Goal: Feedback & Contribution: Contribute content

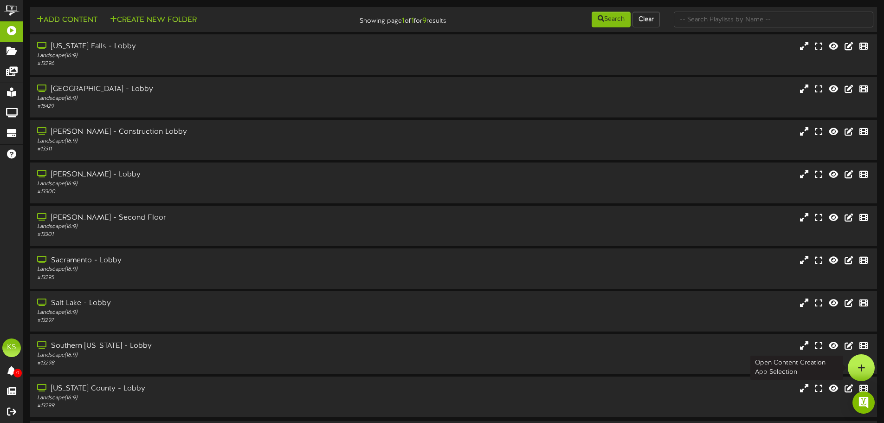
click at [861, 366] on icon at bounding box center [862, 367] width 8 height 8
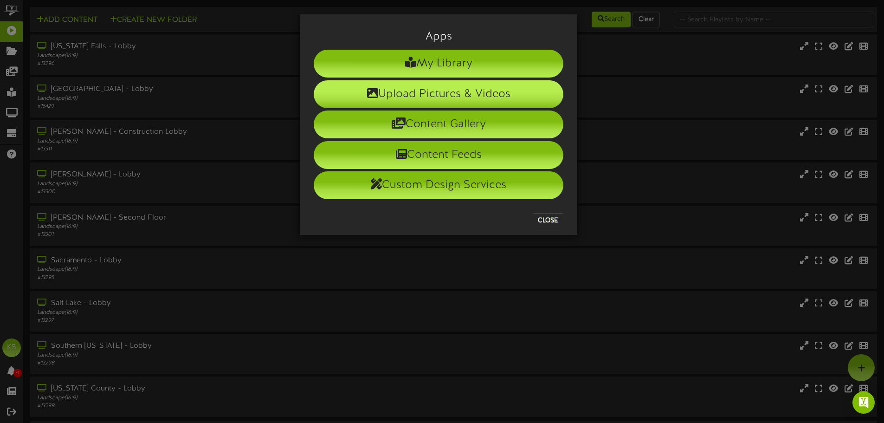
click at [460, 89] on li "Upload Pictures & Videos" at bounding box center [439, 94] width 250 height 28
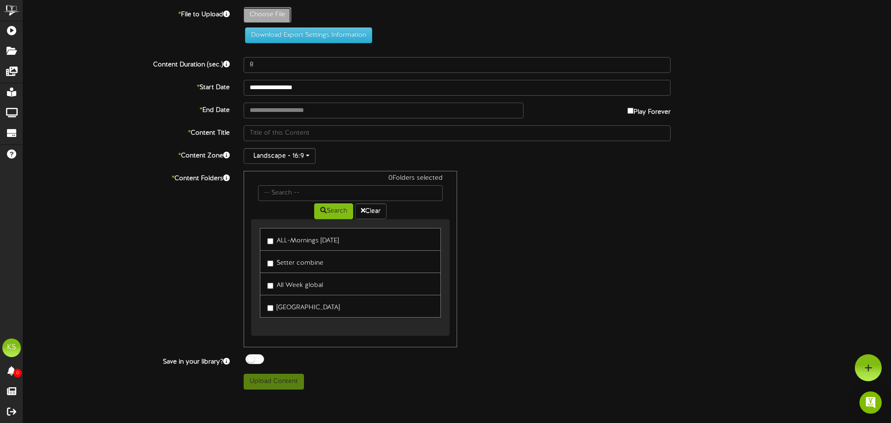
type input "**********"
type input "alberteinstein"
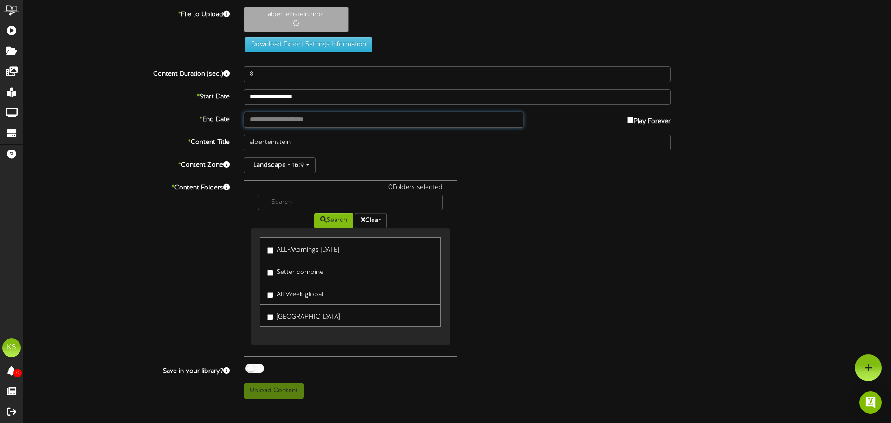
click at [297, 120] on input "text" at bounding box center [384, 120] width 280 height 16
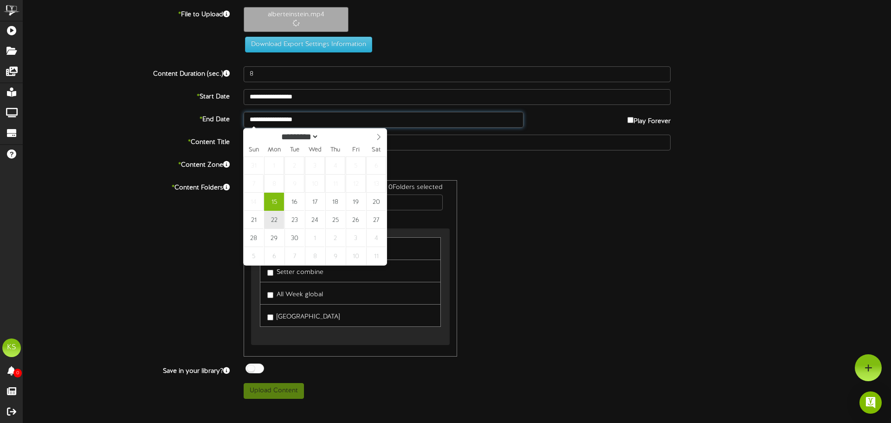
type input "**********"
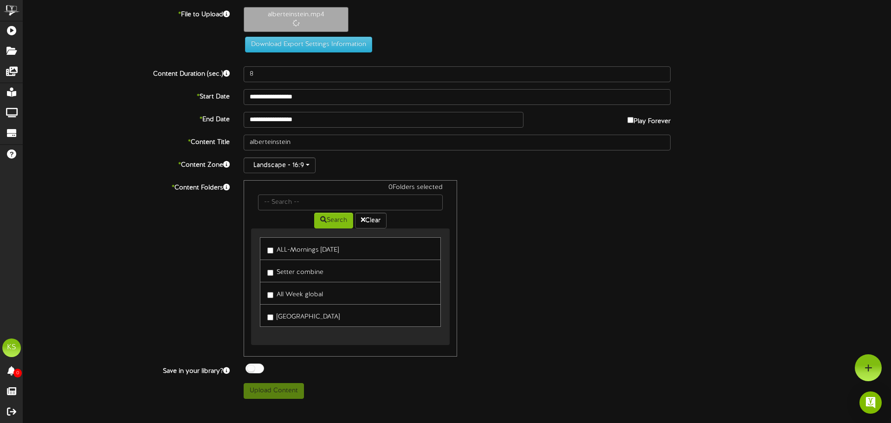
click at [275, 249] on label "ALL-Mornings [DATE]" at bounding box center [302, 248] width 71 height 13
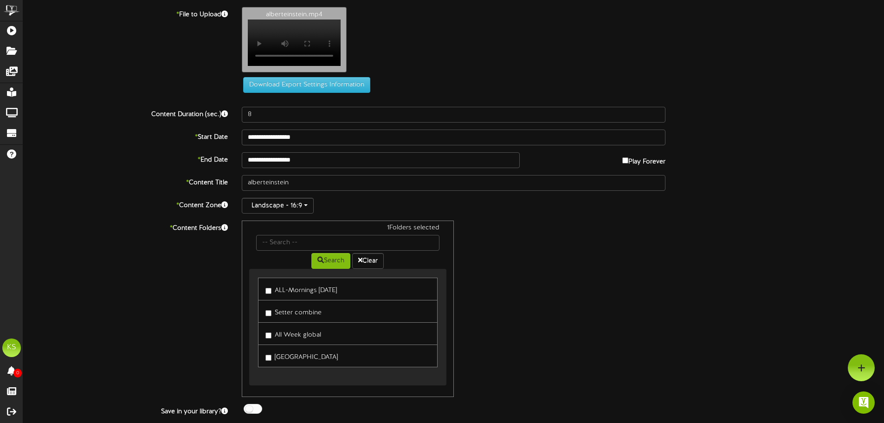
click at [269, 297] on div "ALL-Mornings [DATE] Setter combine All Week global [GEOGRAPHIC_DATA]" at bounding box center [347, 327] width 197 height 116
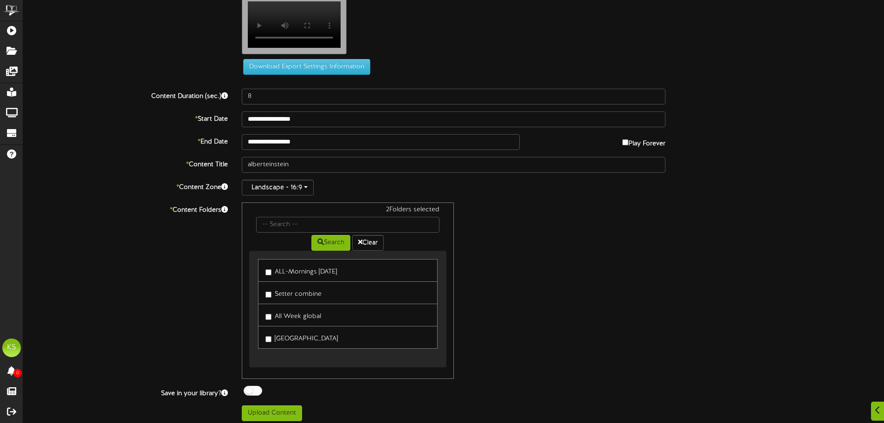
scroll to position [28, 0]
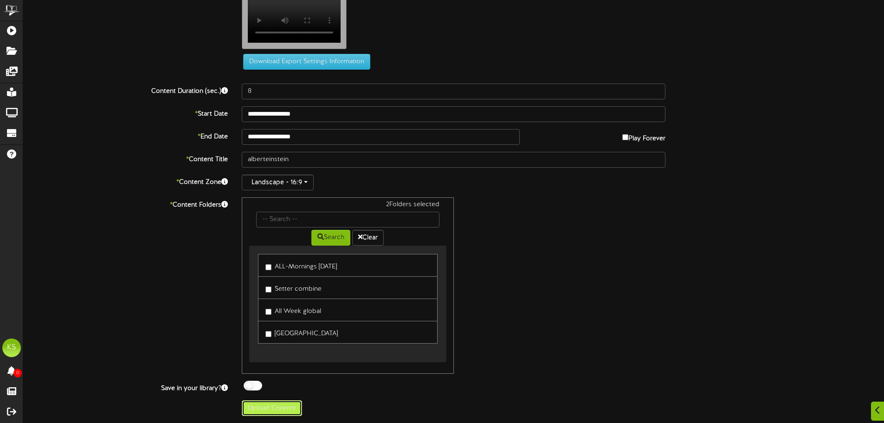
drag, startPoint x: 274, startPoint y: 409, endPoint x: 356, endPoint y: 382, distance: 86.0
click at [274, 408] on button "Upload Content" at bounding box center [272, 408] width 60 height 16
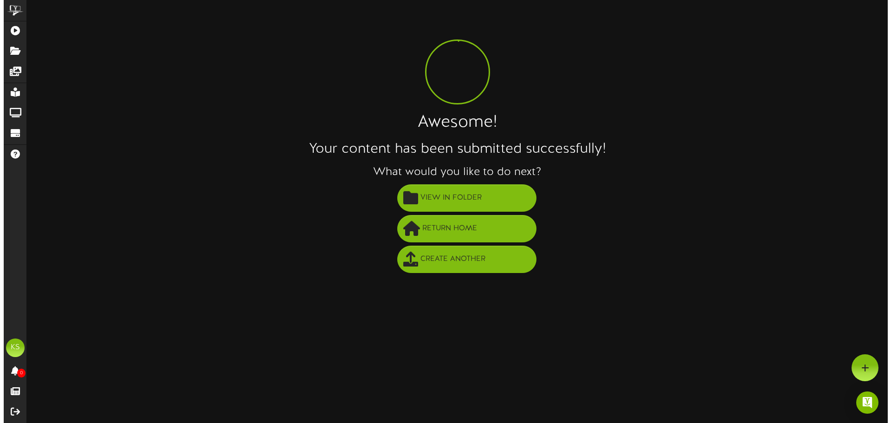
scroll to position [0, 0]
